Goal: Navigation & Orientation: Go to known website

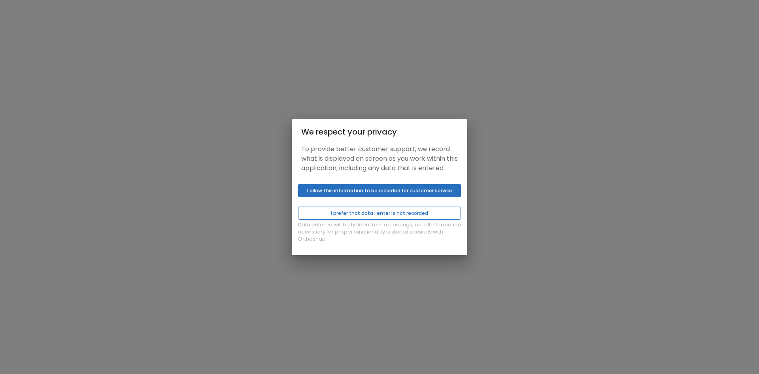
click at [424, 217] on button "I prefer that data I enter is not recorded" at bounding box center [379, 212] width 163 height 13
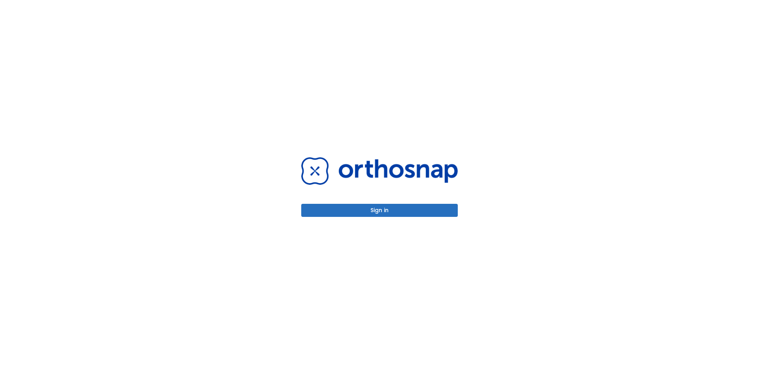
click at [394, 211] on button "Sign in" at bounding box center [379, 210] width 157 height 13
